Goal: Transaction & Acquisition: Purchase product/service

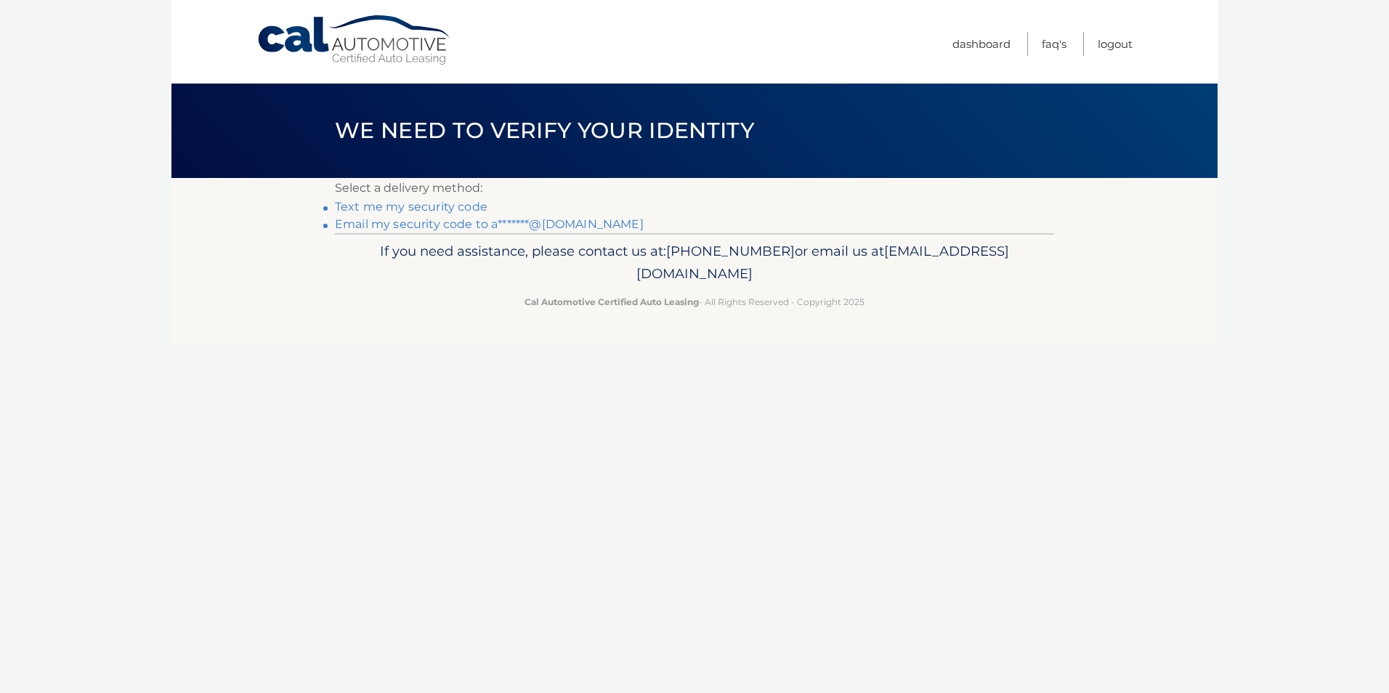
click at [419, 218] on link "Email my security code to a*******@gmail.com" at bounding box center [489, 224] width 309 height 14
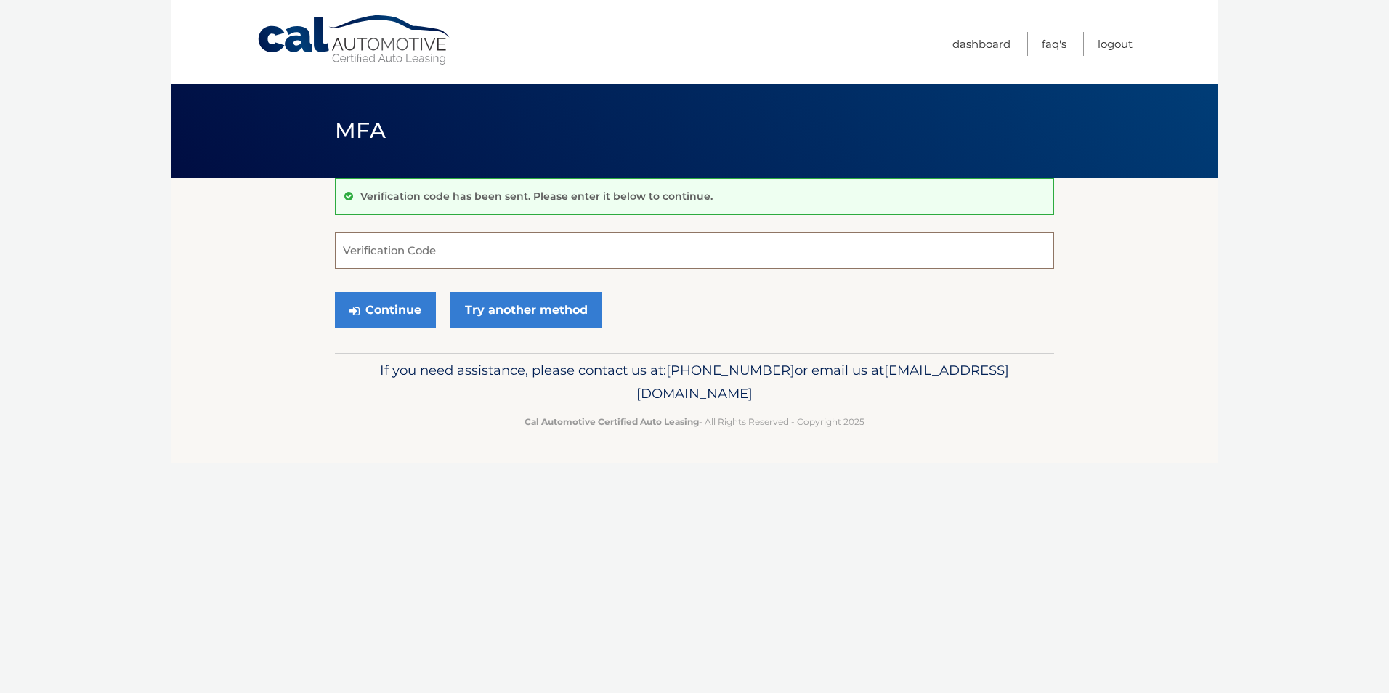
click at [587, 245] on input "Verification Code" at bounding box center [694, 250] width 719 height 36
type input "398677"
click at [413, 303] on button "Continue" at bounding box center [385, 310] width 101 height 36
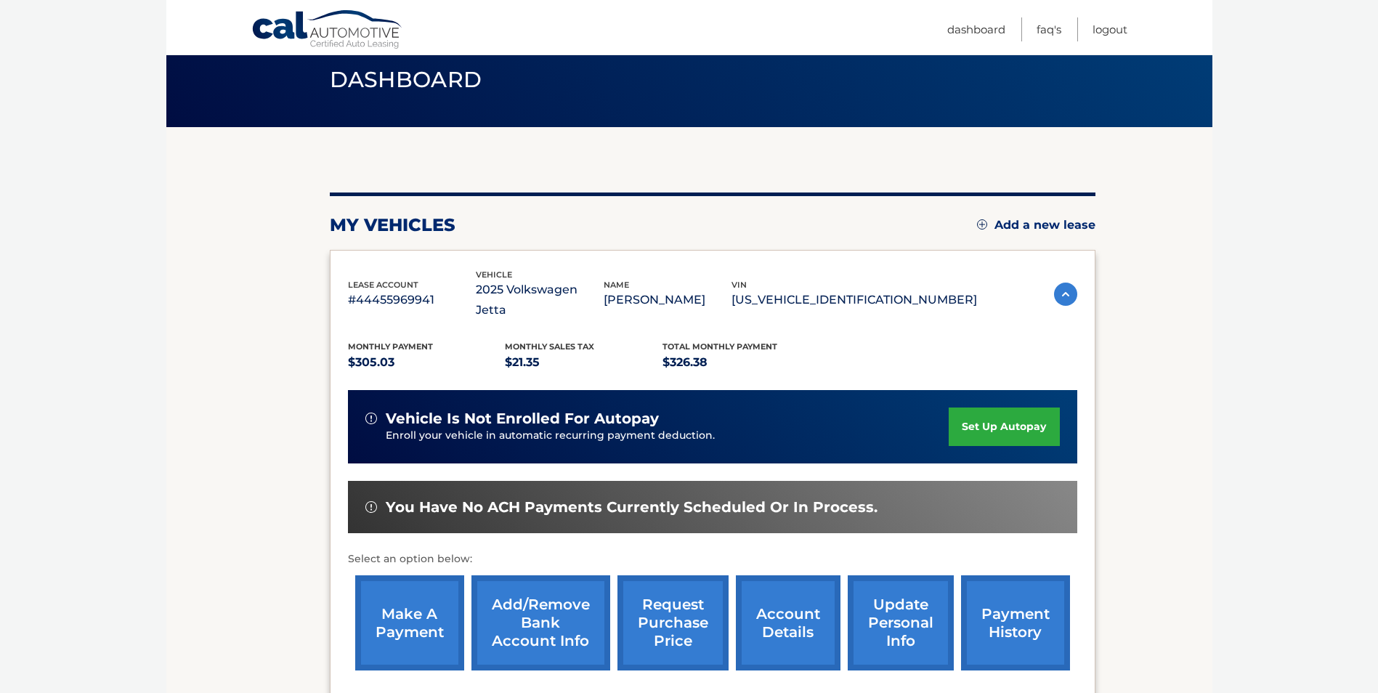
scroll to position [145, 0]
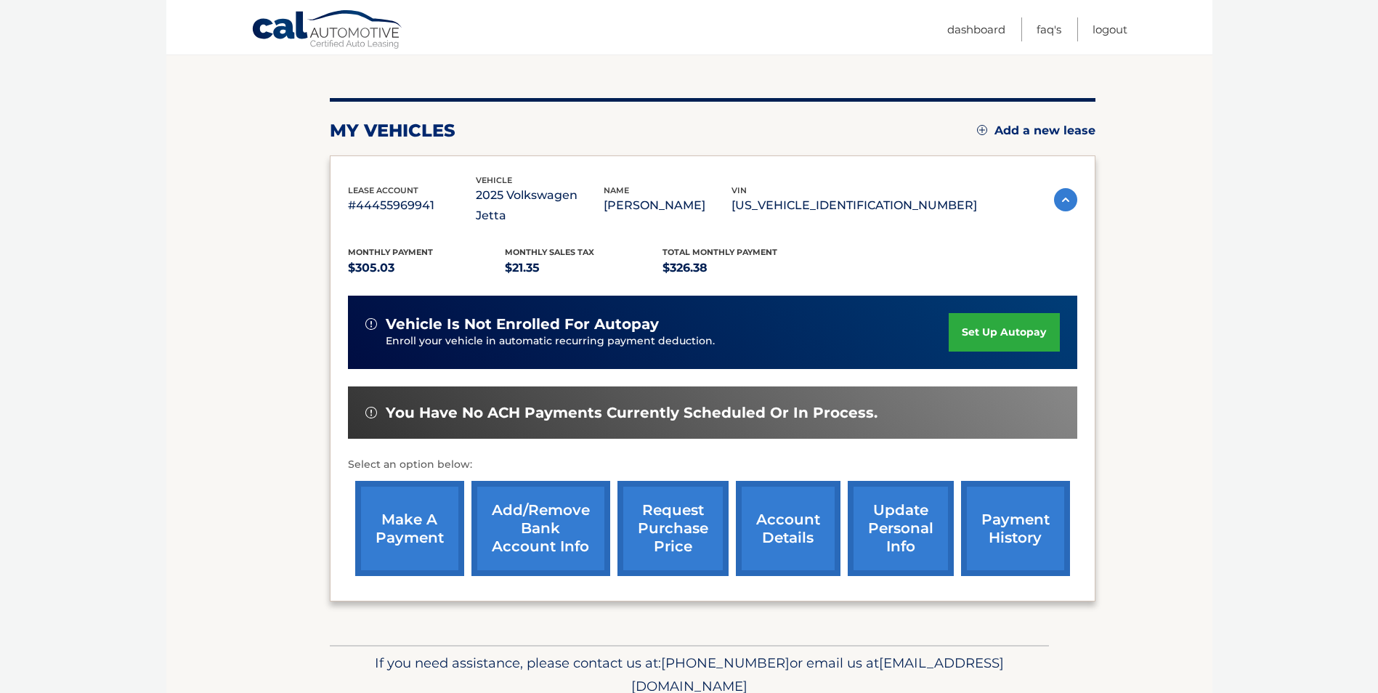
click at [410, 537] on link "make a payment" at bounding box center [409, 528] width 109 height 95
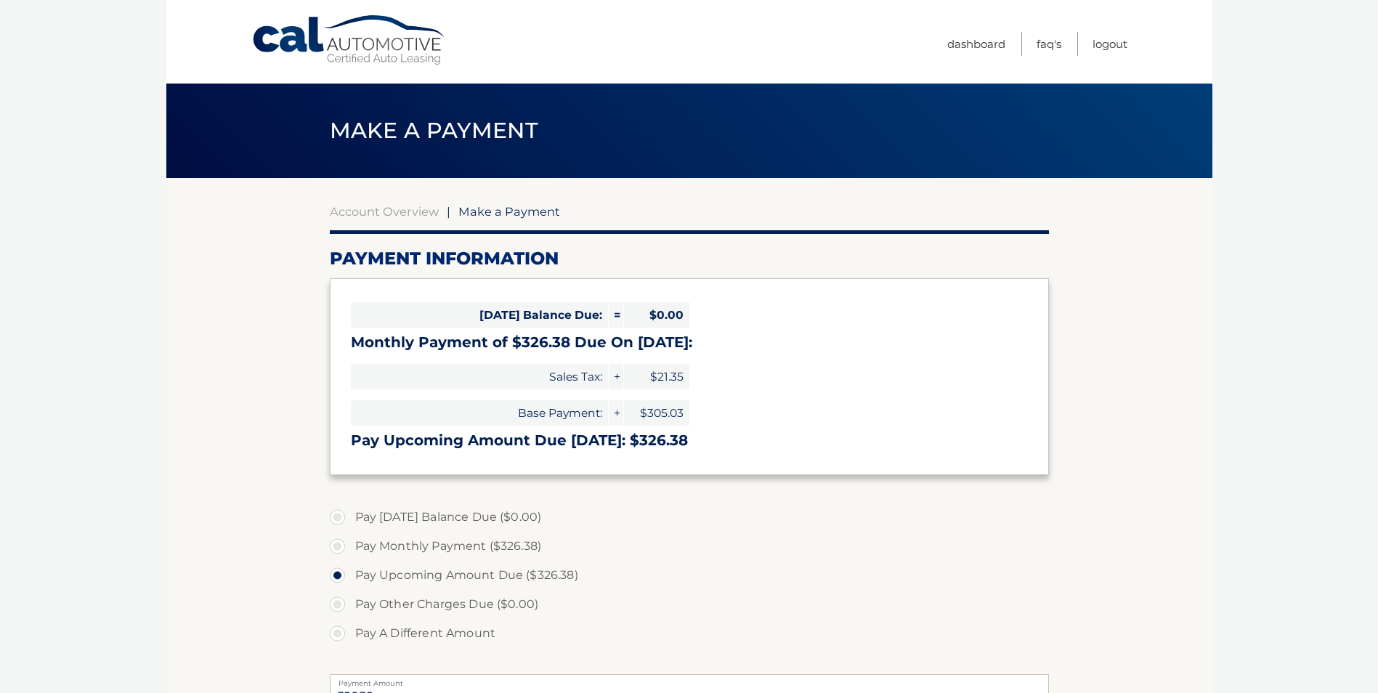
select select "NDRkOTYwZGUtNTQxZi00Zjk4LTkyYzEtMmE5MTBhNGU4MjBl"
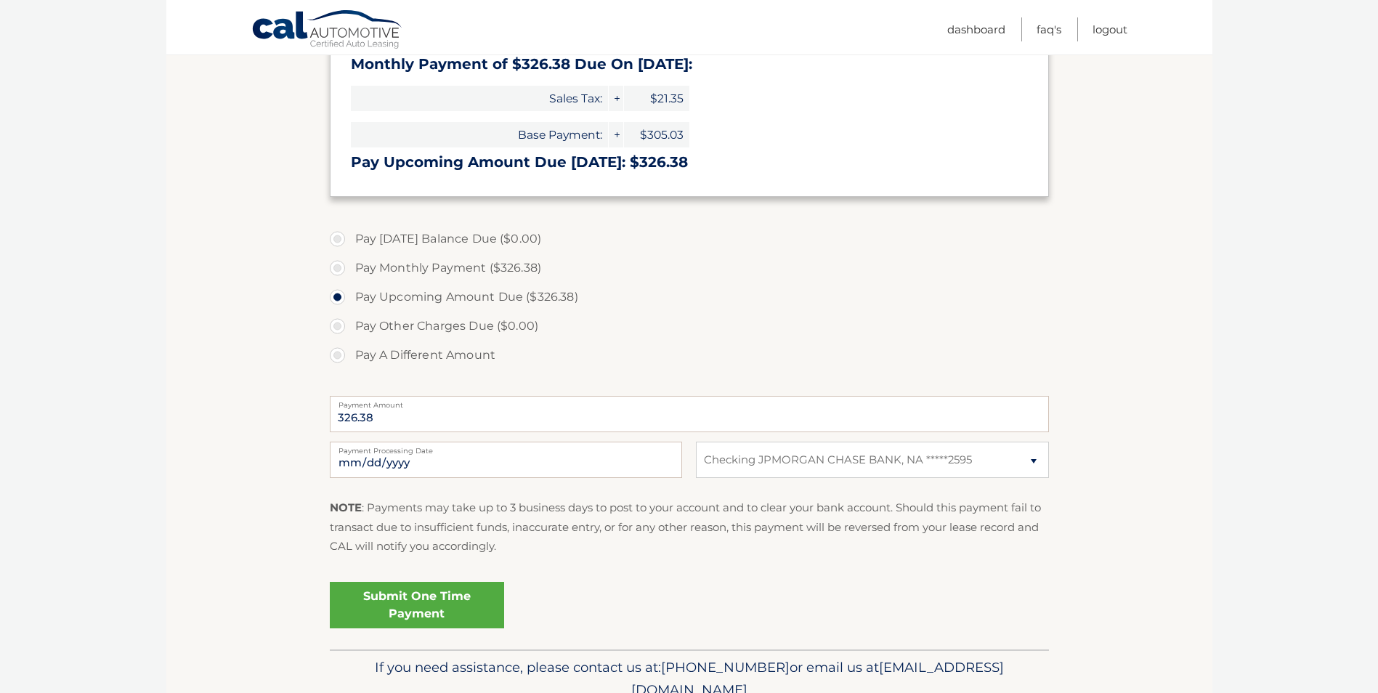
scroll to position [291, 0]
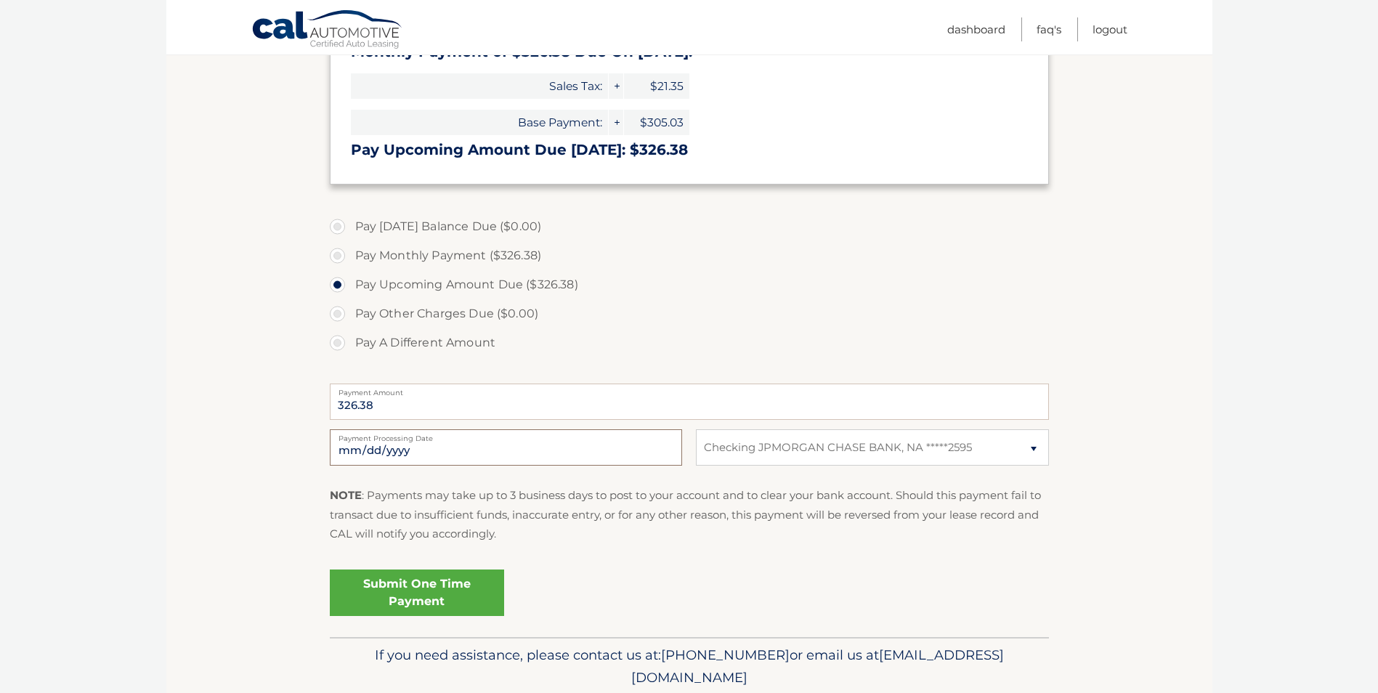
click at [415, 446] on input "2025-10-10" at bounding box center [506, 447] width 352 height 36
type input "2025-10-13"
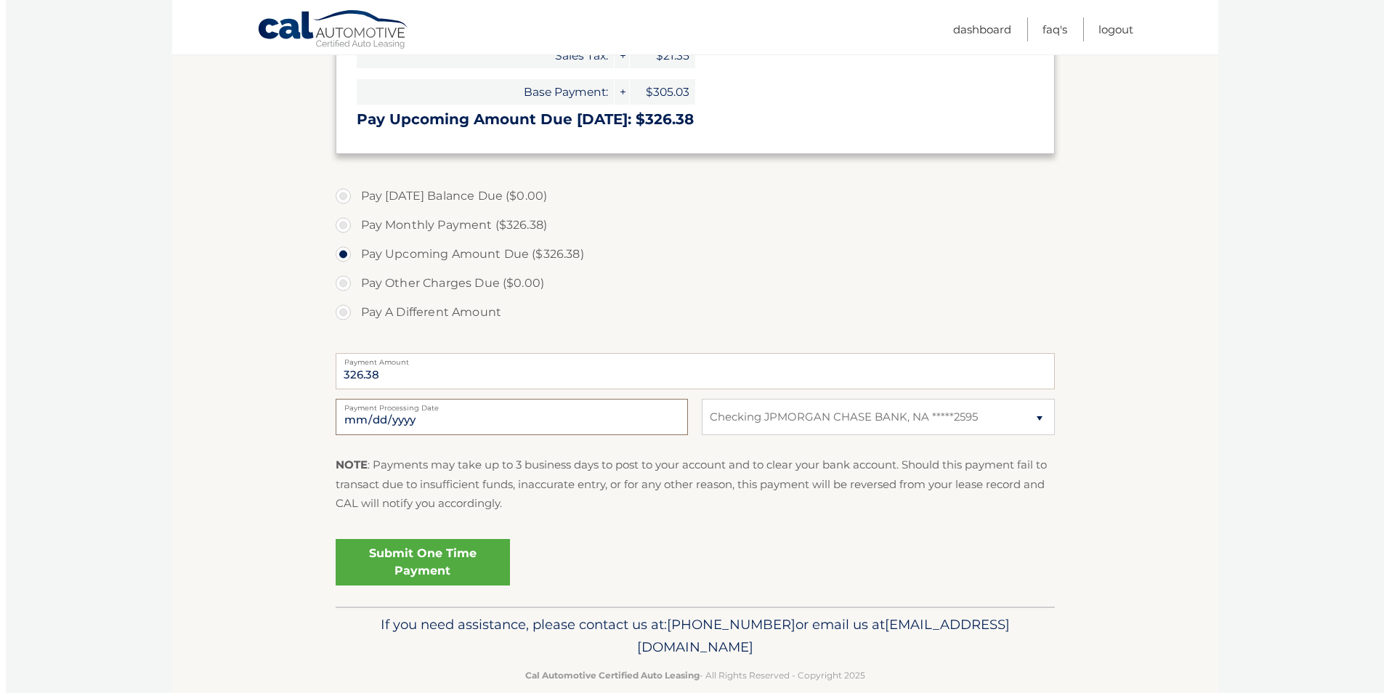
scroll to position [345, 0]
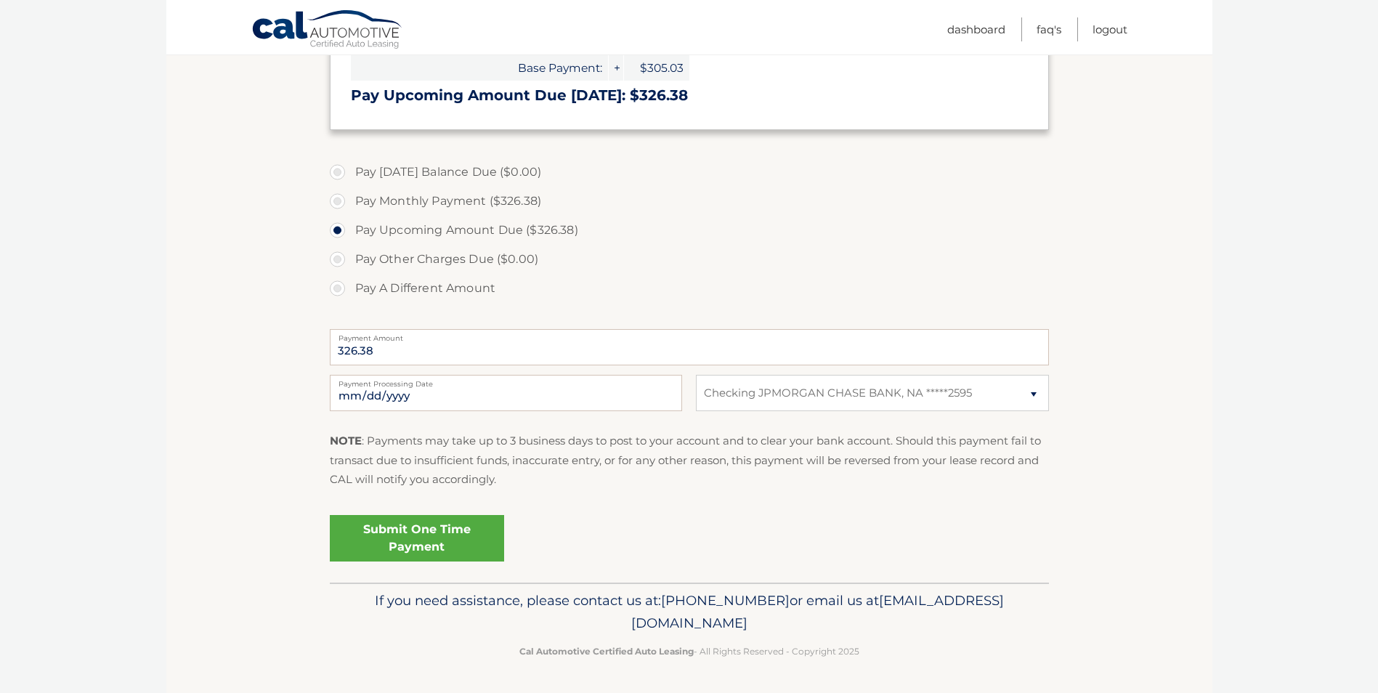
click at [451, 536] on link "Submit One Time Payment" at bounding box center [417, 538] width 174 height 46
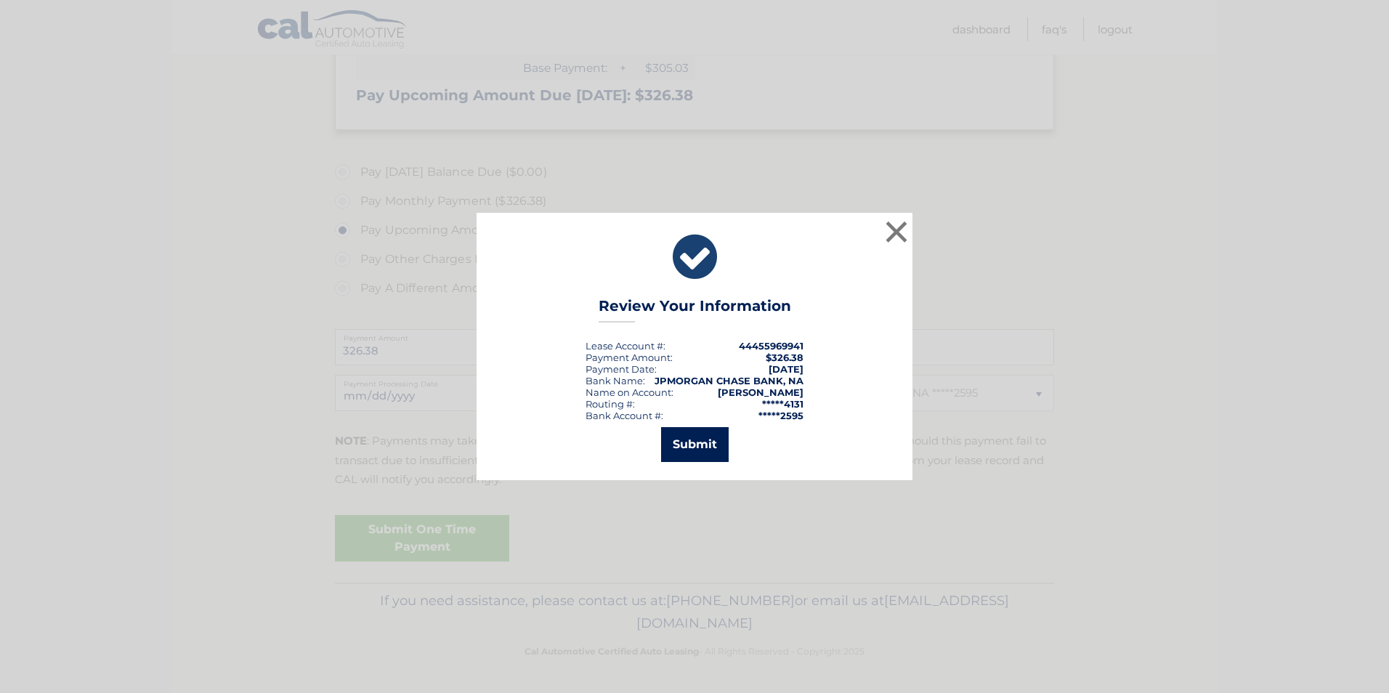
click at [706, 455] on button "Submit" at bounding box center [695, 444] width 68 height 35
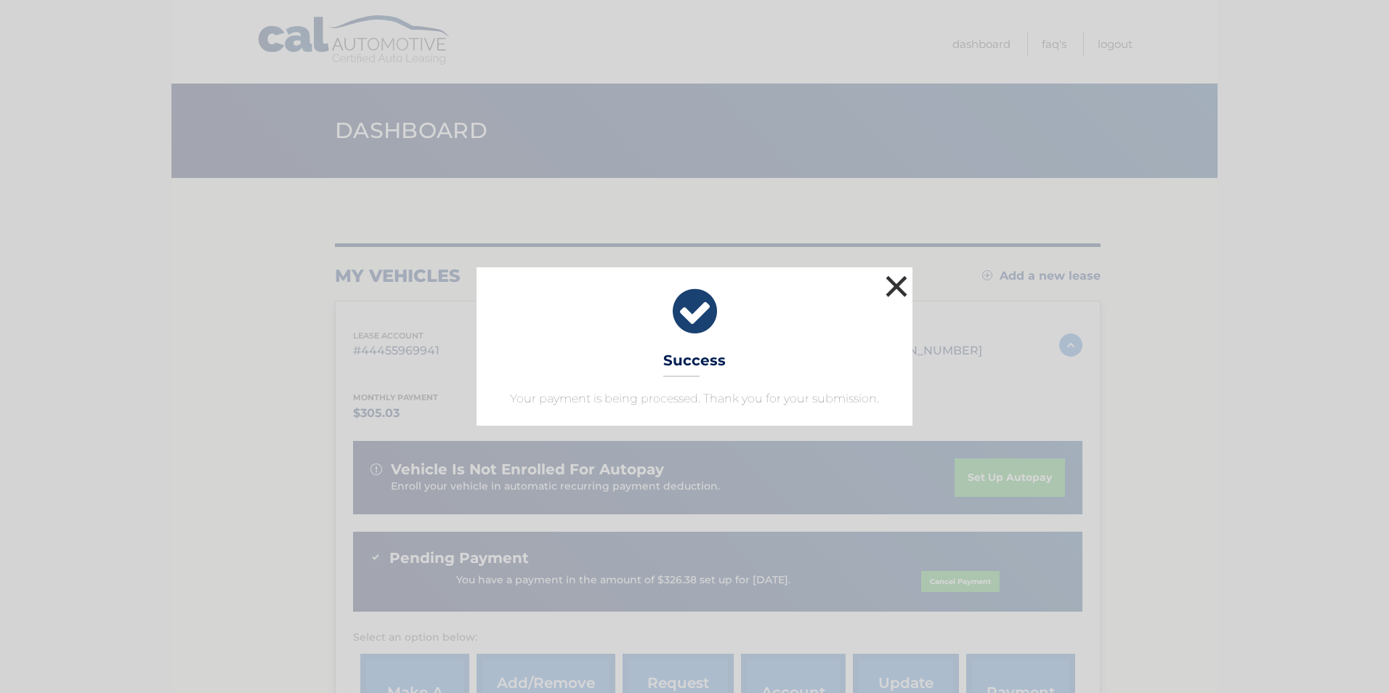
click at [901, 291] on button "×" at bounding box center [896, 286] width 29 height 29
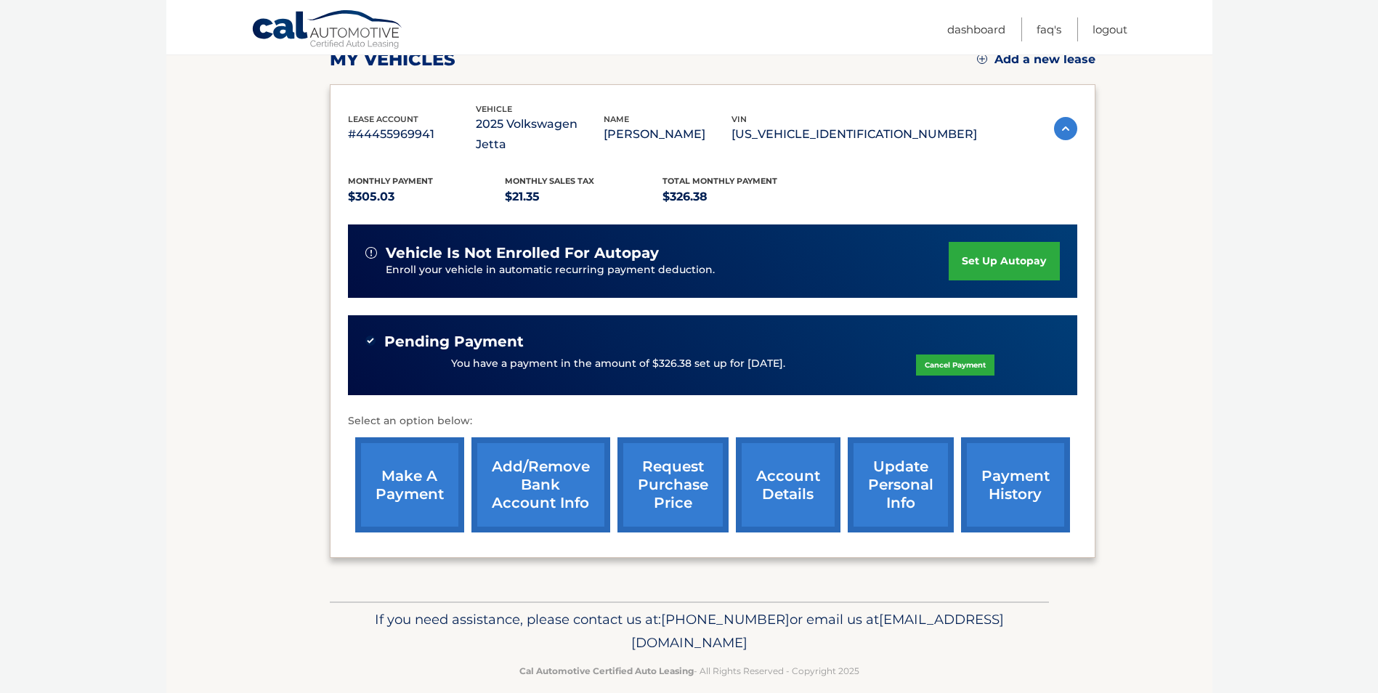
scroll to position [218, 0]
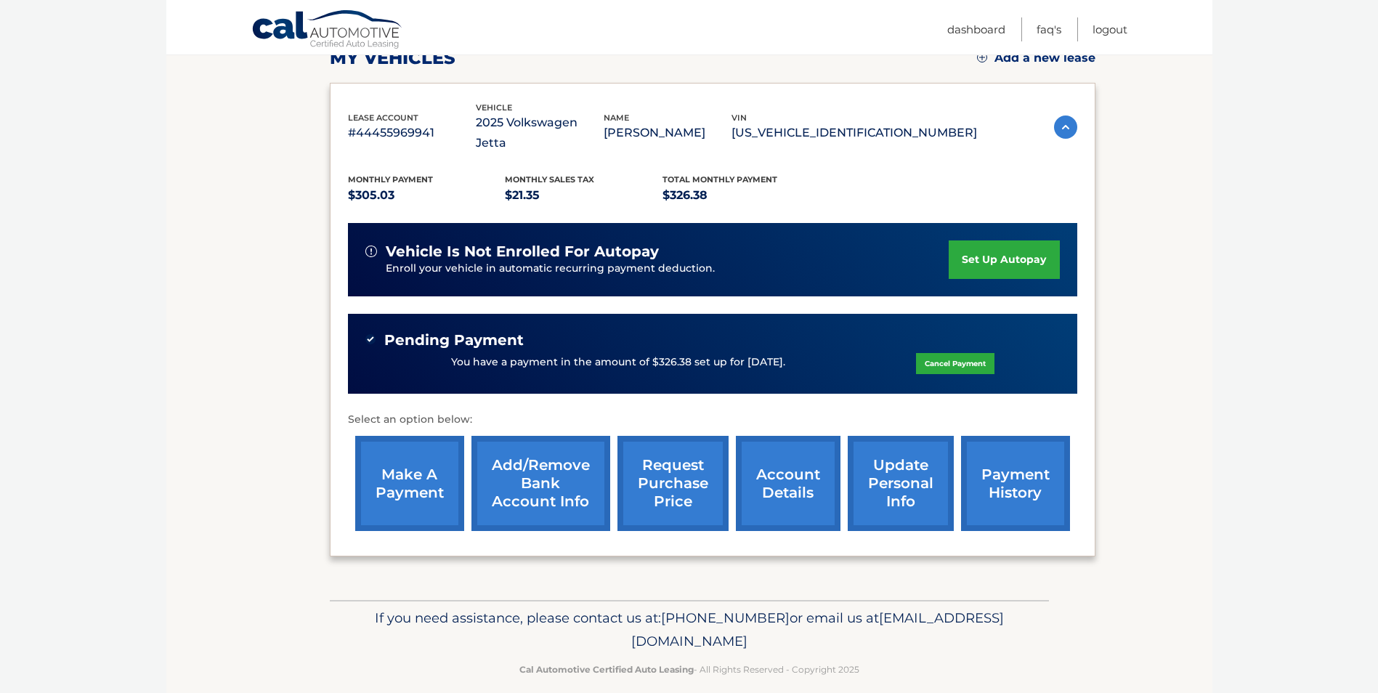
click at [1004, 481] on link "payment history" at bounding box center [1015, 483] width 109 height 95
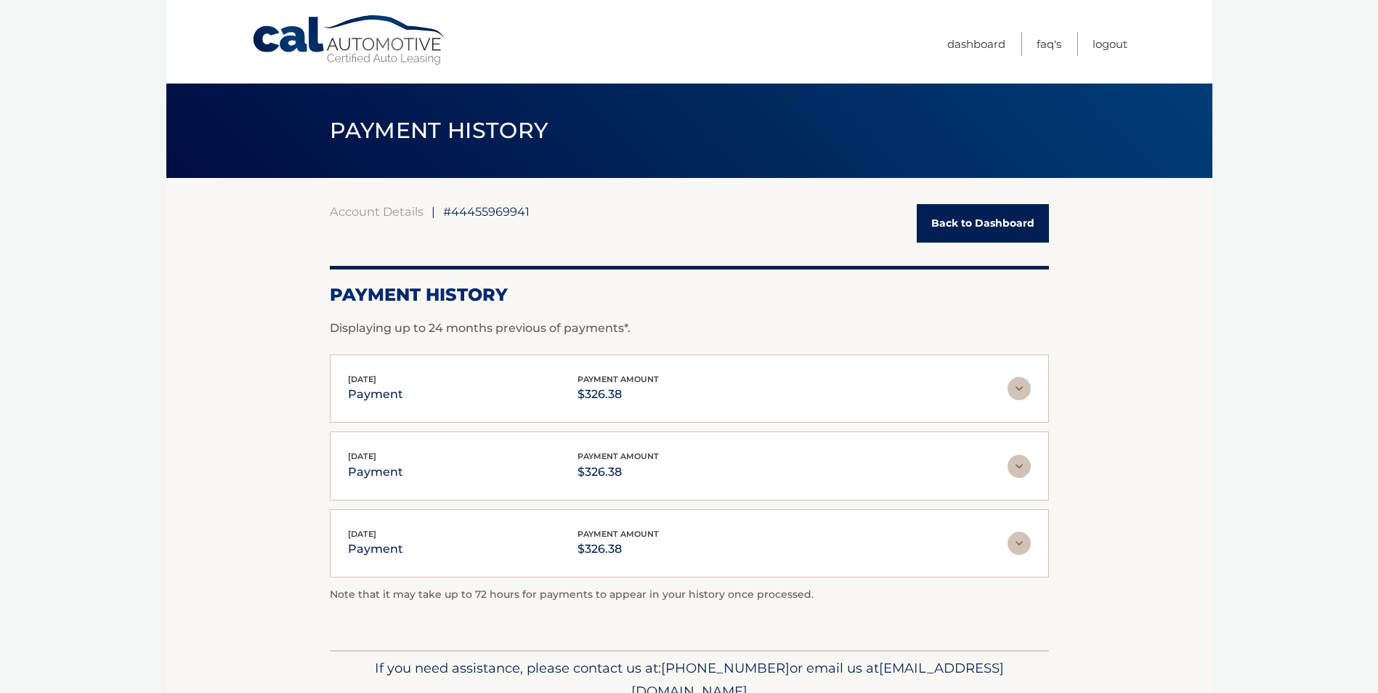
click at [967, 222] on link "Back to Dashboard" at bounding box center [983, 223] width 132 height 38
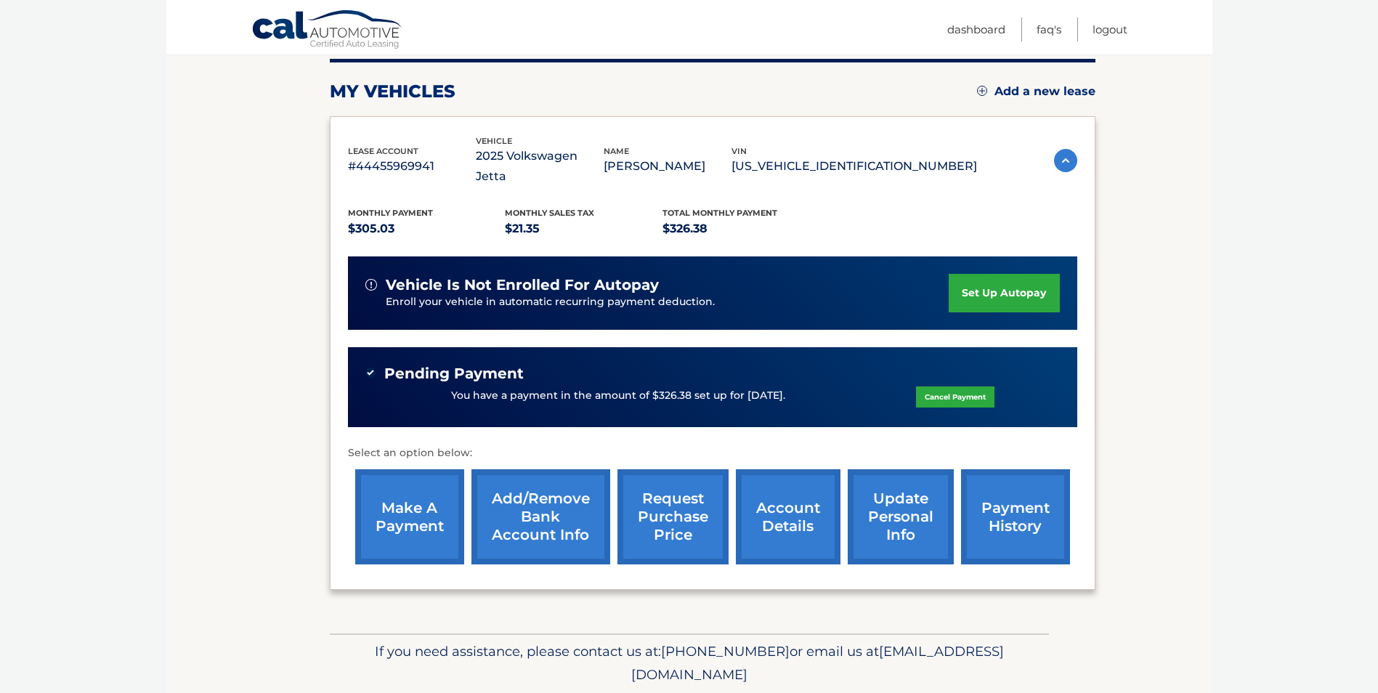
scroll to position [218, 0]
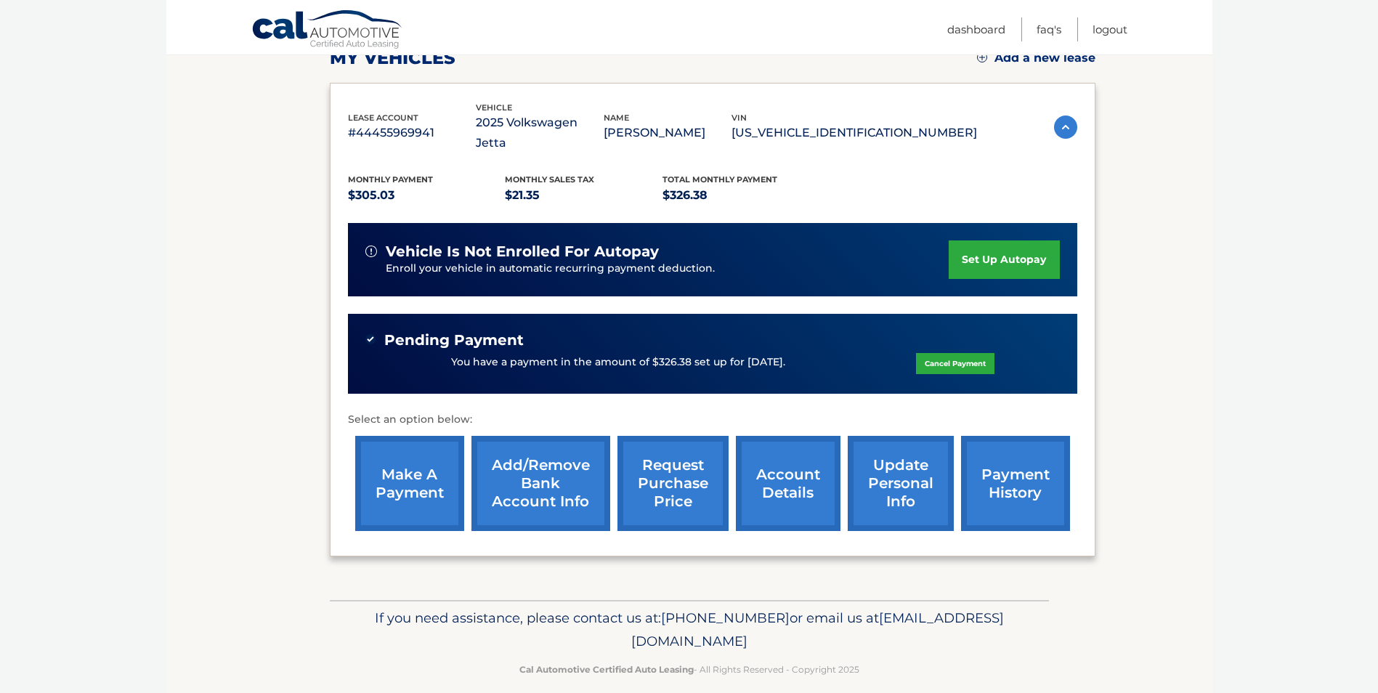
click at [569, 346] on div "Pending Payment" at bounding box center [712, 340] width 694 height 18
click at [1010, 487] on link "payment history" at bounding box center [1015, 483] width 109 height 95
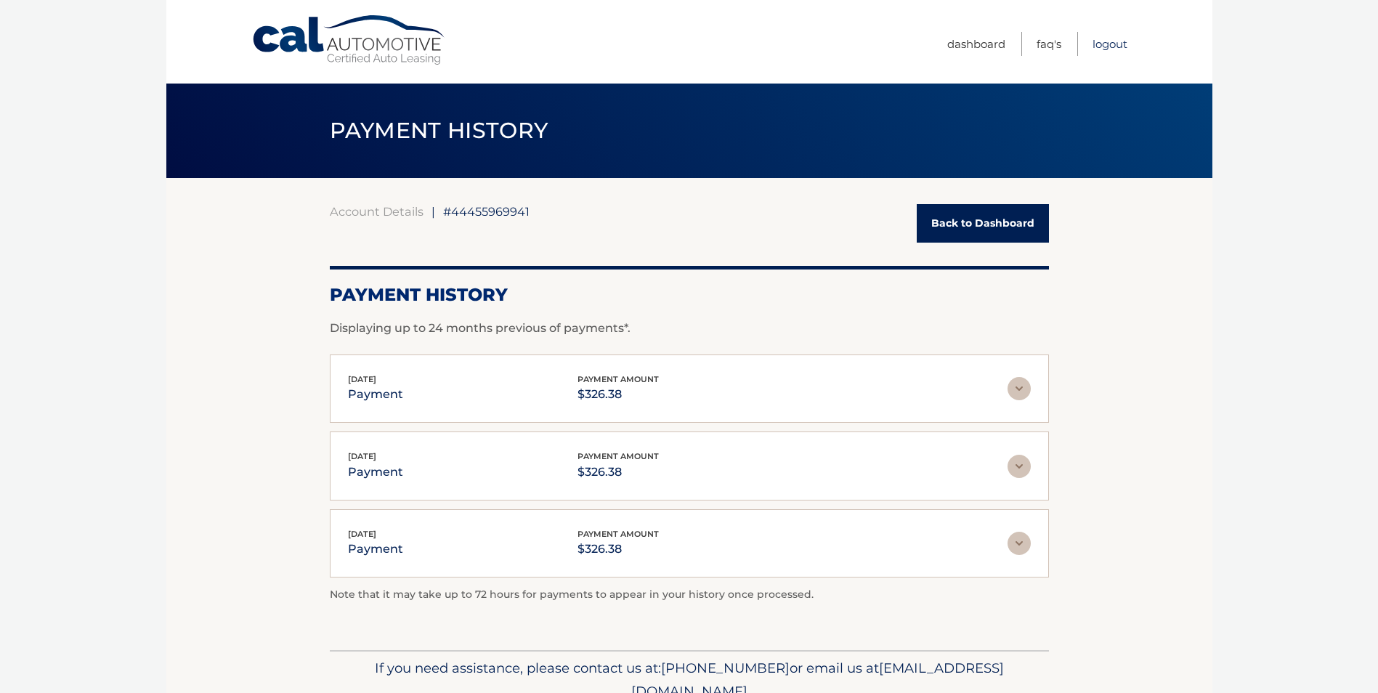
click at [1114, 44] on link "Logout" at bounding box center [1109, 44] width 35 height 24
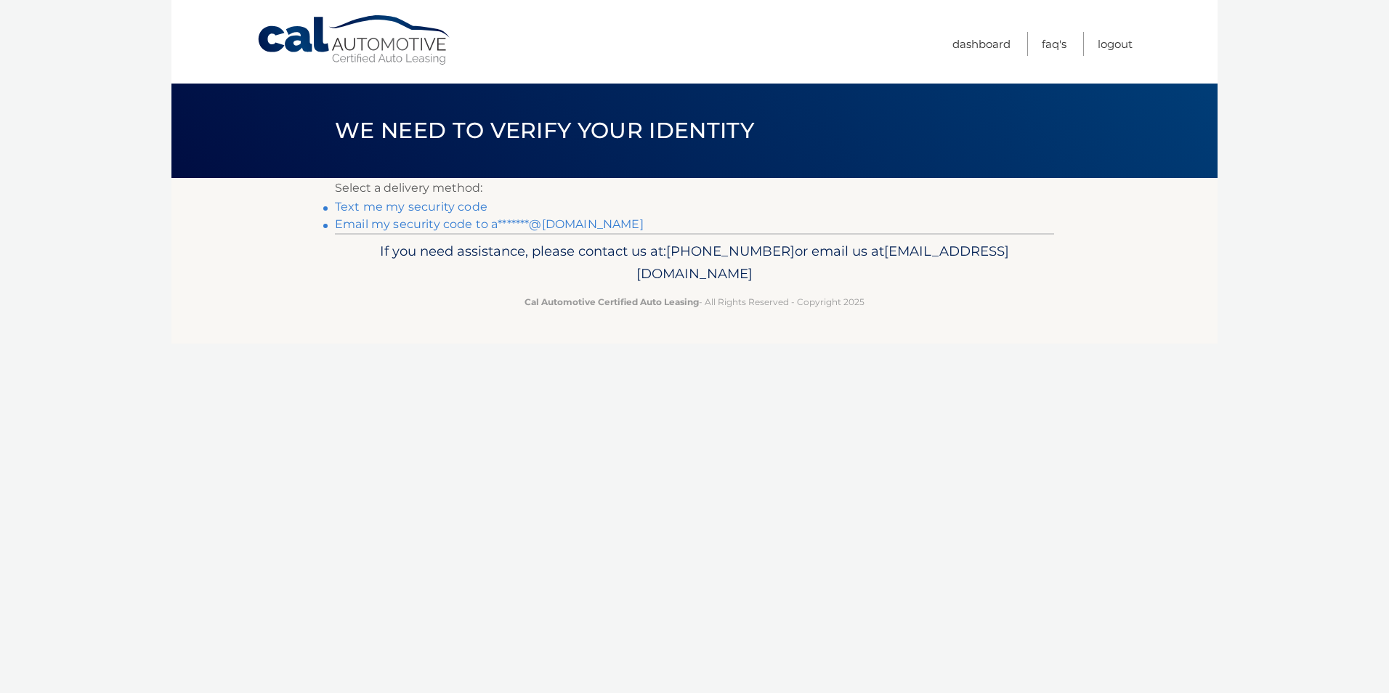
click at [458, 222] on link "Email my security code to a*******@gmail.com" at bounding box center [489, 224] width 309 height 14
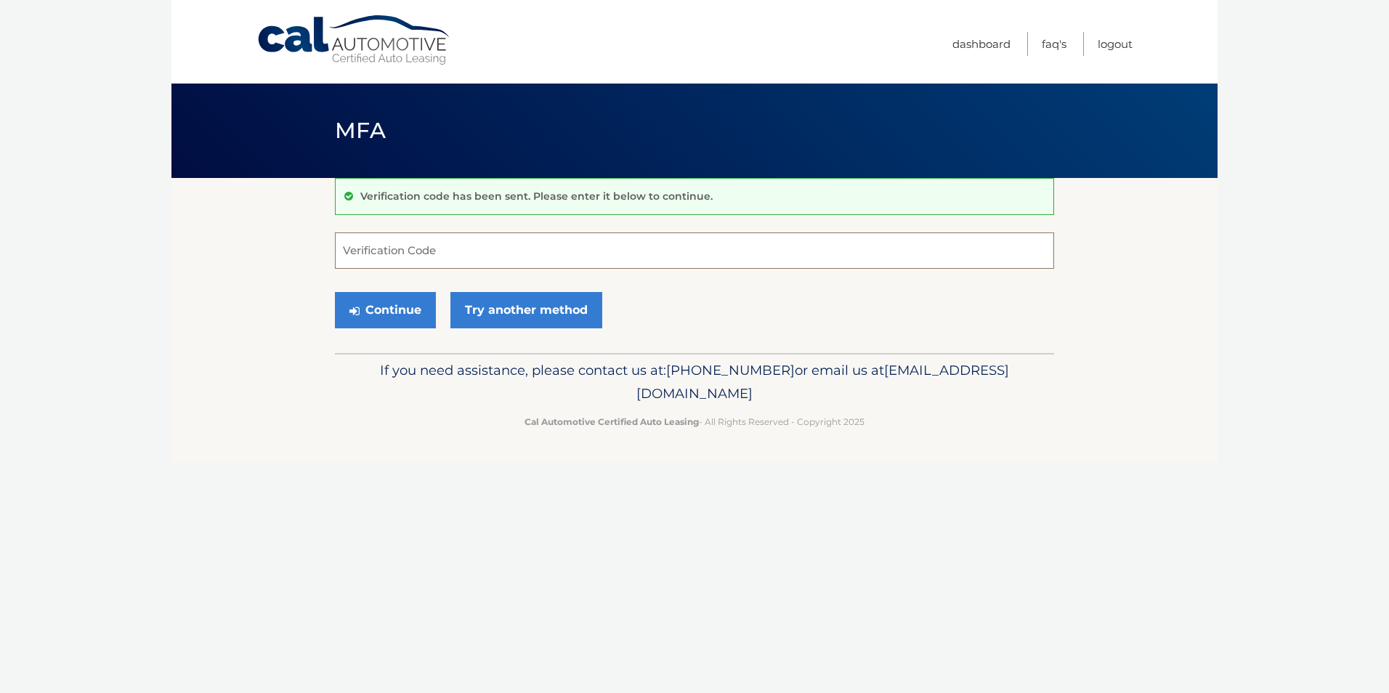
click at [718, 245] on input "Verification Code" at bounding box center [694, 250] width 719 height 36
type input "646486"
click at [399, 309] on button "Continue" at bounding box center [385, 310] width 101 height 36
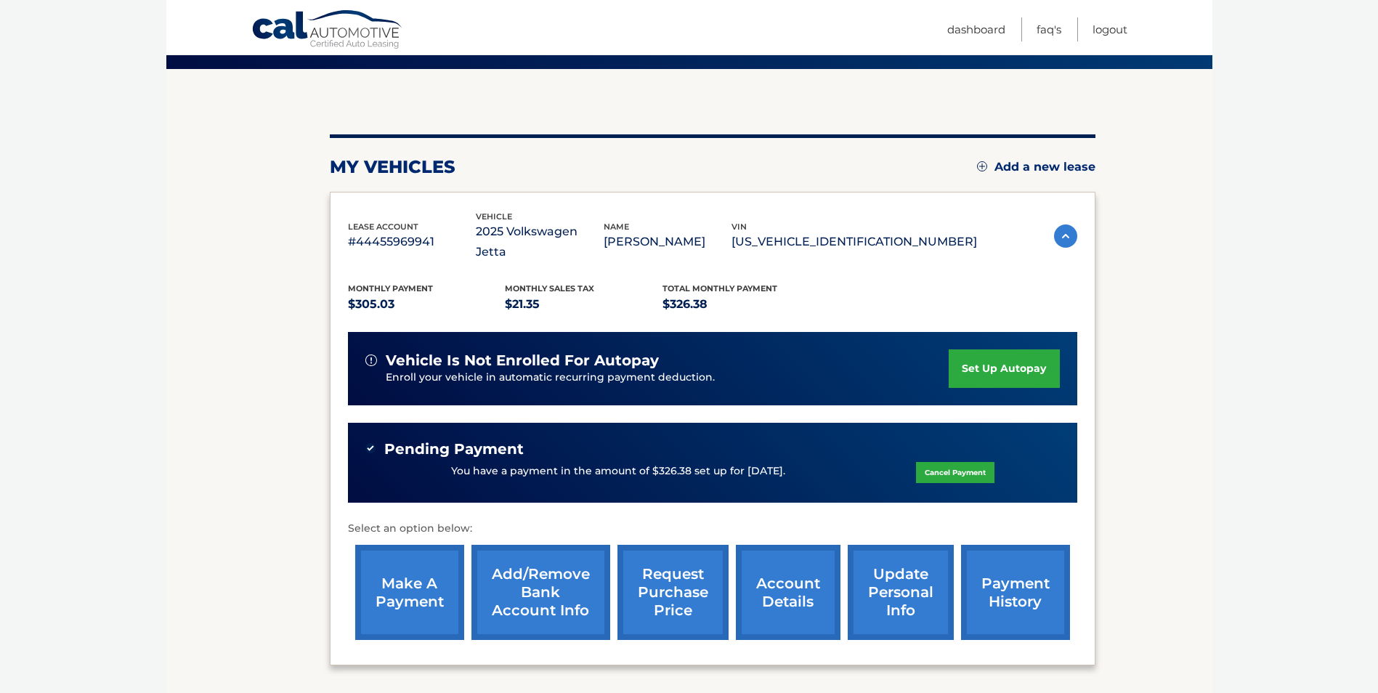
scroll to position [145, 0]
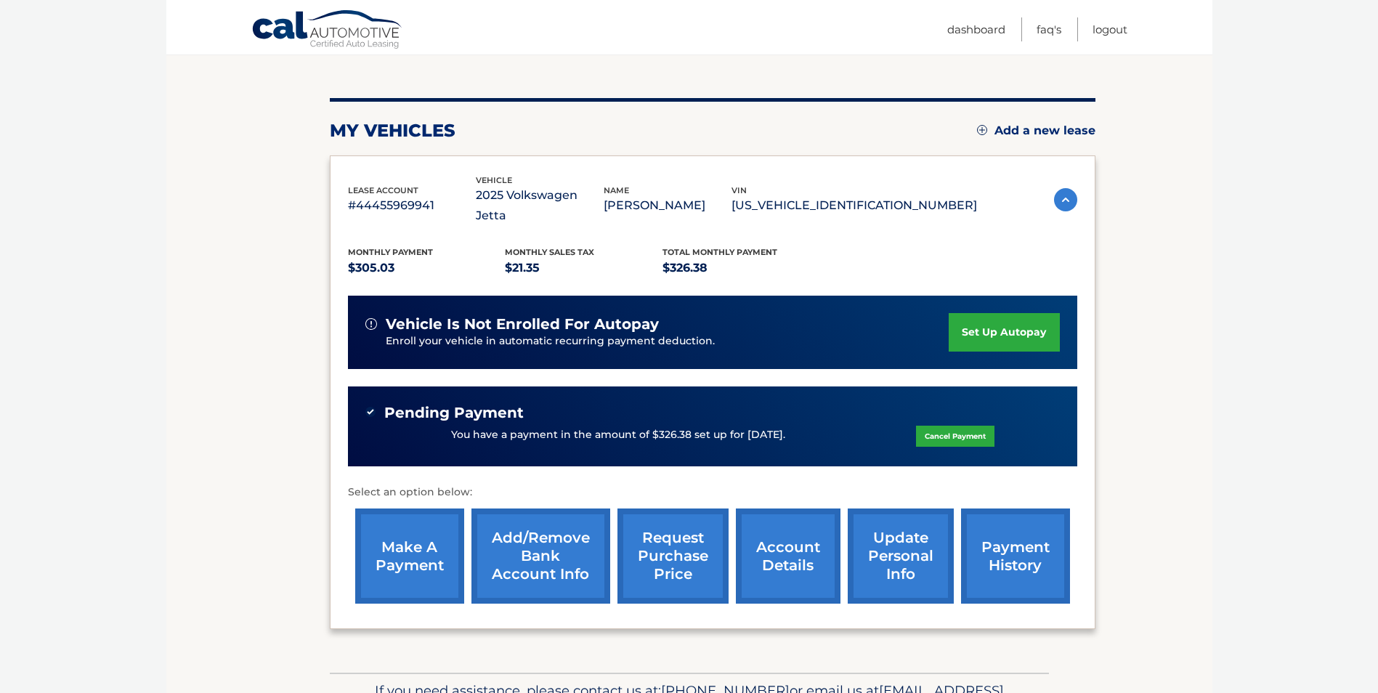
click at [377, 413] on div "Pending Payment" at bounding box center [712, 413] width 694 height 18
click at [414, 413] on span "Pending Payment" at bounding box center [453, 413] width 139 height 18
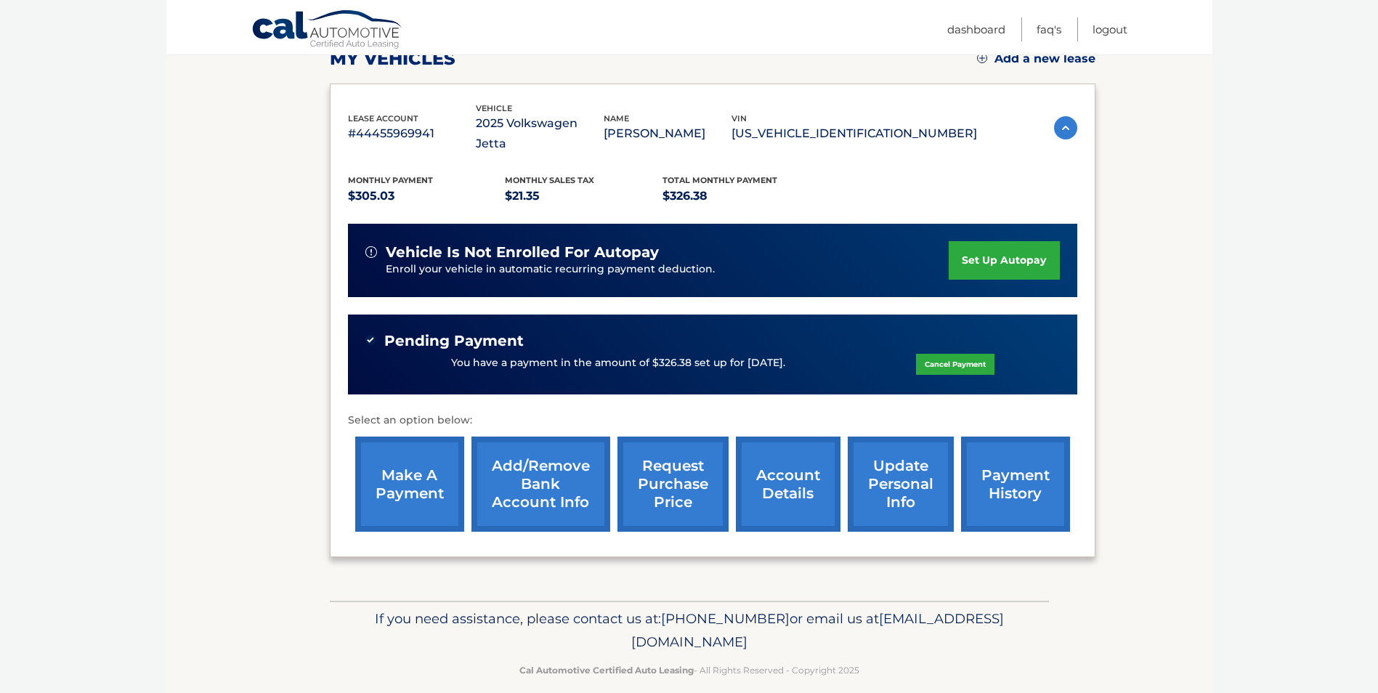
scroll to position [218, 0]
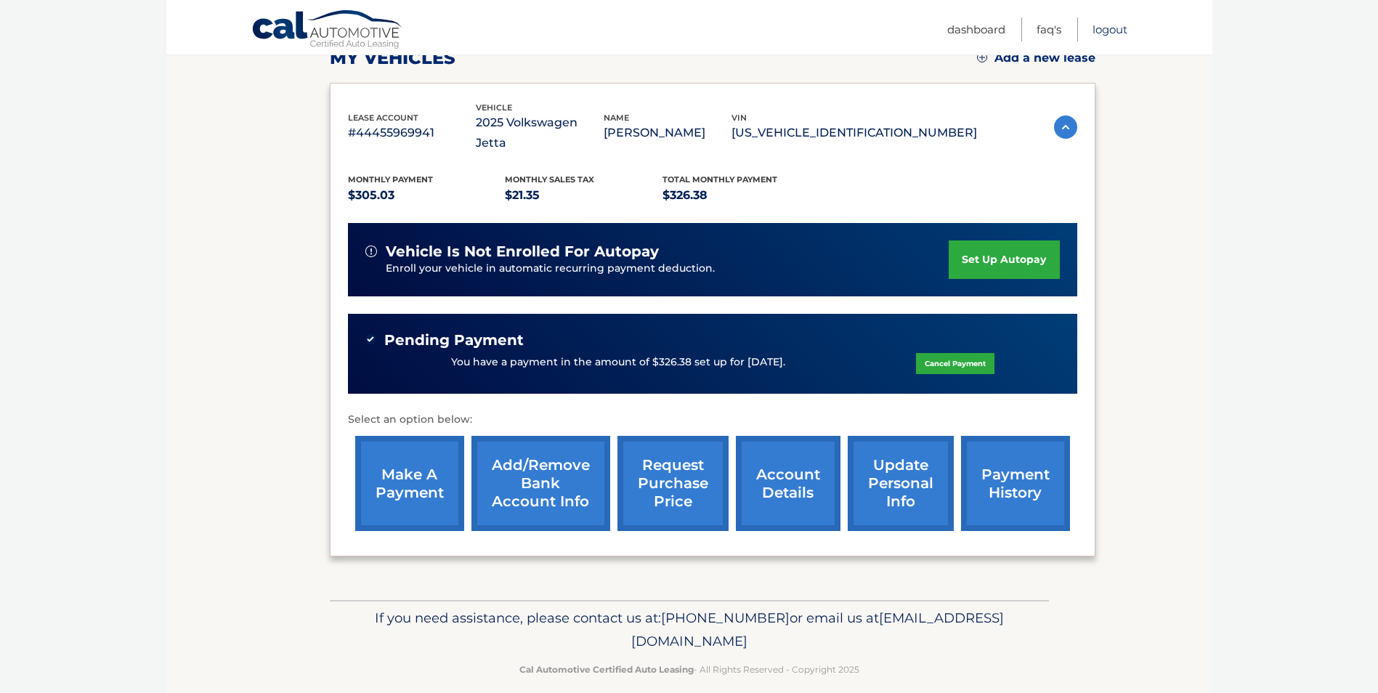
click at [1104, 28] on link "Logout" at bounding box center [1109, 29] width 35 height 24
